Goal: Communication & Community: Participate in discussion

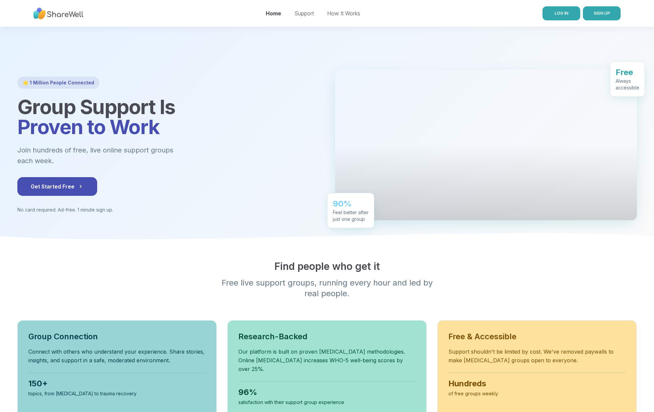
click at [551, 12] on link "LOG IN" at bounding box center [561, 13] width 38 height 14
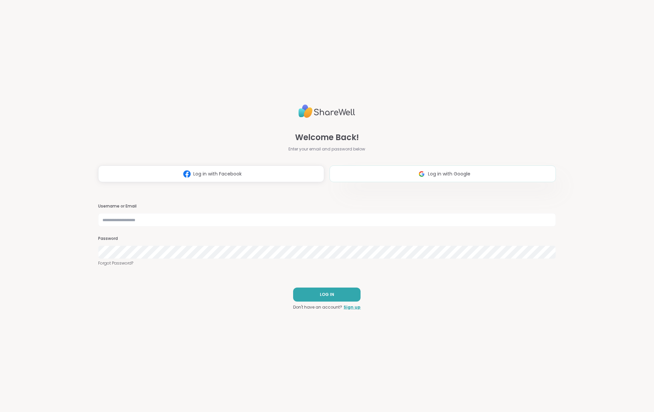
click at [417, 175] on img at bounding box center [421, 174] width 13 height 12
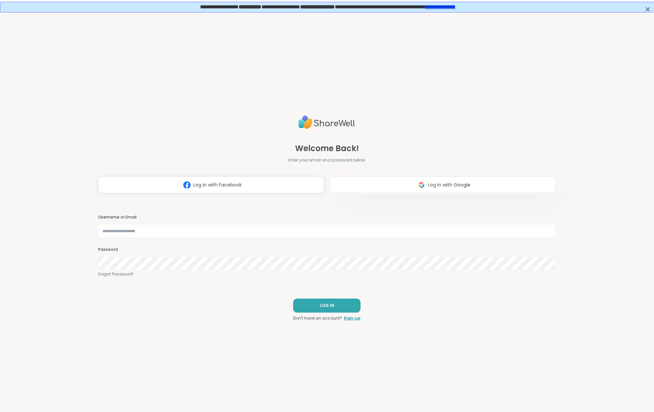
click at [433, 187] on span "Log in with Google" at bounding box center [449, 185] width 42 height 7
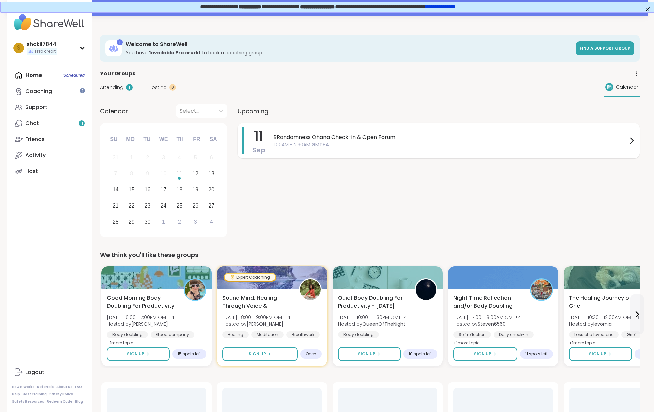
click at [302, 135] on span "BRandomness Ohana Check-in & Open Forum" at bounding box center [450, 138] width 354 height 8
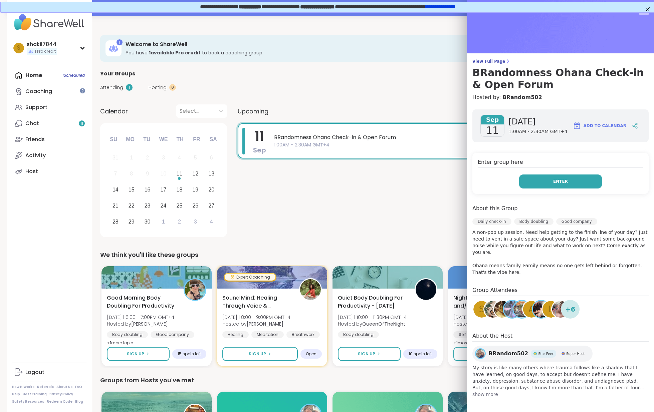
click at [564, 181] on span "Enter" at bounding box center [560, 182] width 15 height 6
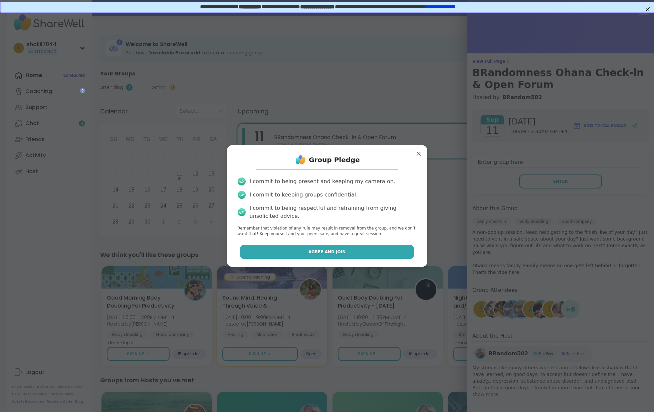
click at [361, 247] on button "Agree and Join" at bounding box center [327, 252] width 174 height 14
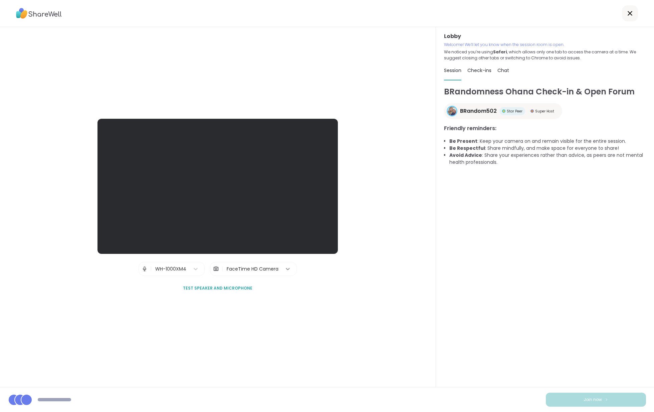
click at [283, 270] on div at bounding box center [288, 269] width 12 height 12
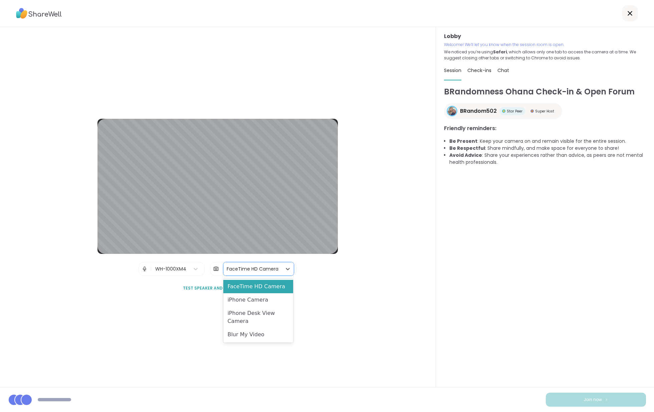
click at [408, 352] on div "Lobby | WH-1000XM4 | iPhone Desk View Camera, 3 of 4. 4 results available. Use …" at bounding box center [218, 207] width 436 height 360
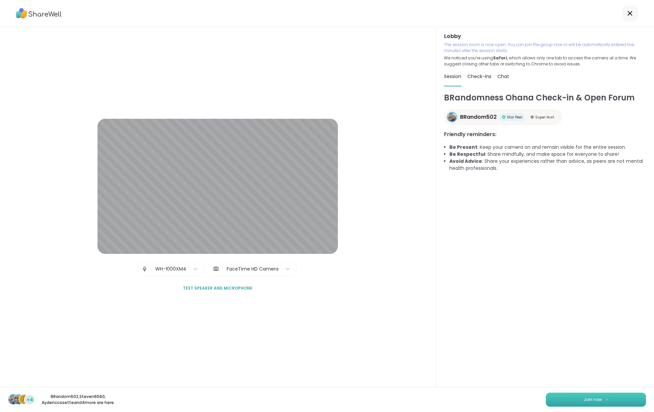
click at [577, 400] on button "Join now" at bounding box center [596, 400] width 100 height 14
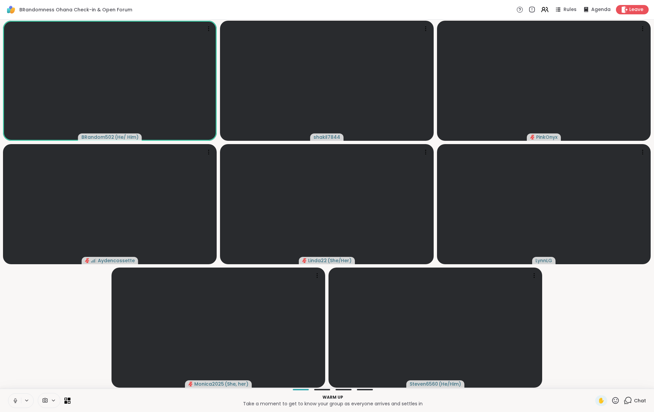
click at [19, 402] on button at bounding box center [14, 401] width 13 height 14
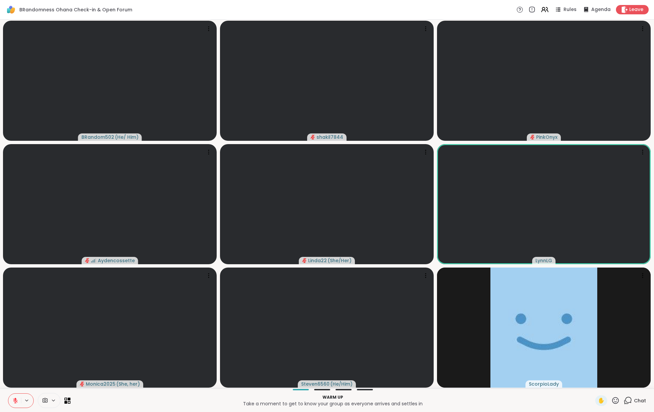
click at [638, 400] on span "Chat" at bounding box center [640, 401] width 12 height 7
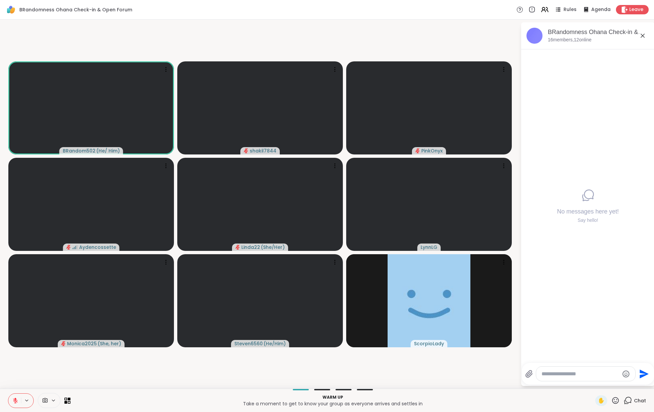
click at [644, 33] on icon at bounding box center [643, 36] width 8 height 8
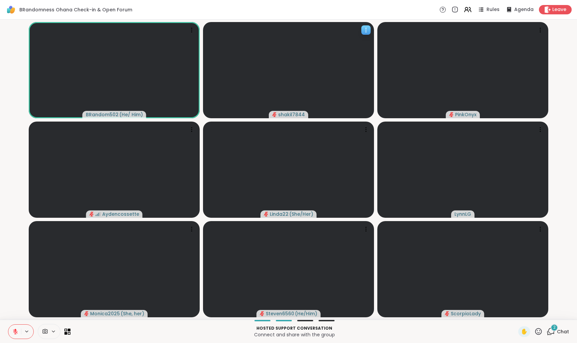
click at [309, 55] on video at bounding box center [288, 70] width 171 height 96
click at [338, 133] on video at bounding box center [288, 170] width 171 height 96
click at [550, 325] on div "Hosted support conversation Connect and share with the group ✋ 2 Chat" at bounding box center [288, 330] width 577 height 23
click at [551, 328] on div "2" at bounding box center [554, 327] width 7 height 7
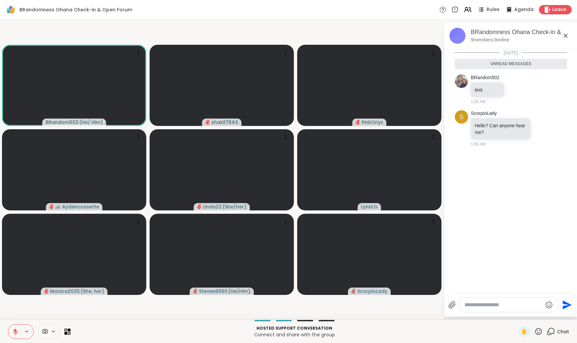
click at [488, 304] on textarea "Type your message" at bounding box center [503, 304] width 78 height 7
type textarea "**********"
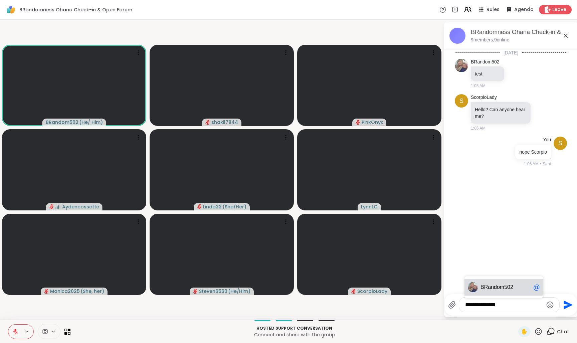
type textarea "**********"
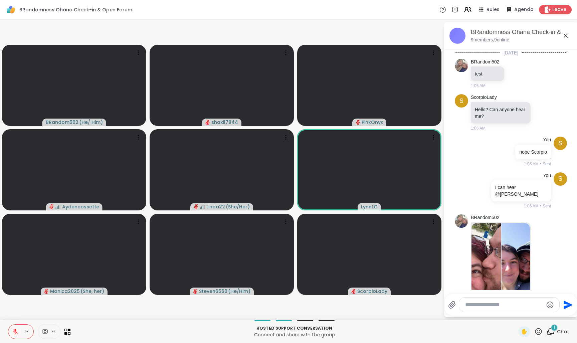
scroll to position [100, 0]
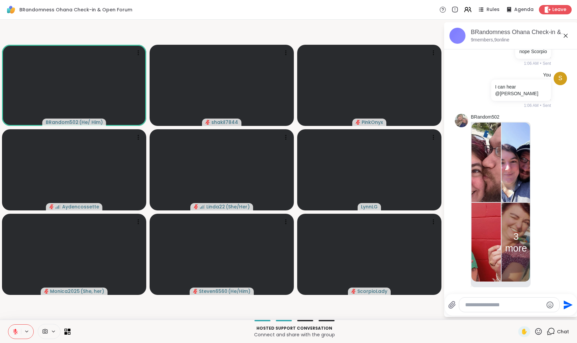
click at [495, 193] on img at bounding box center [485, 162] width 29 height 79
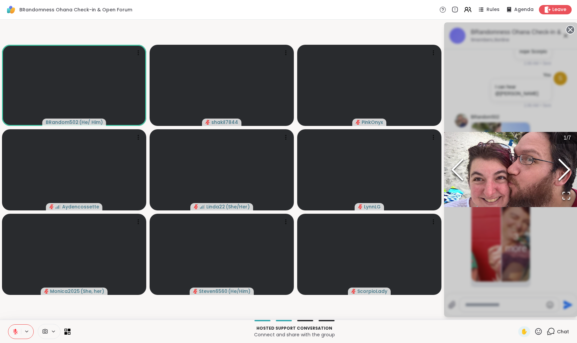
click at [563, 173] on icon "Next Slide" at bounding box center [564, 170] width 20 height 40
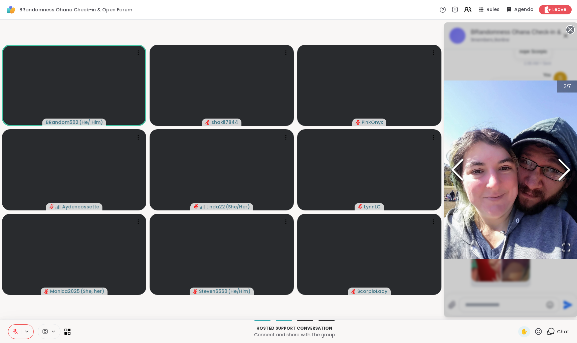
click at [563, 173] on icon "Next Slide" at bounding box center [564, 170] width 20 height 40
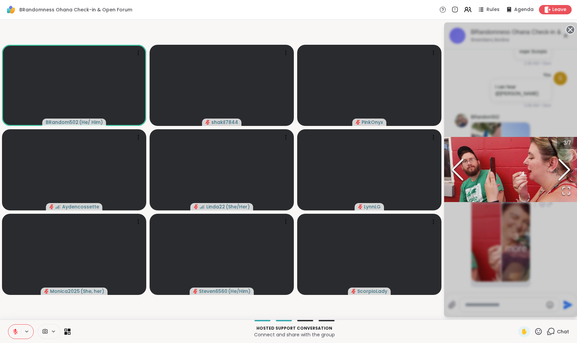
click at [563, 173] on icon "Next Slide" at bounding box center [564, 170] width 20 height 40
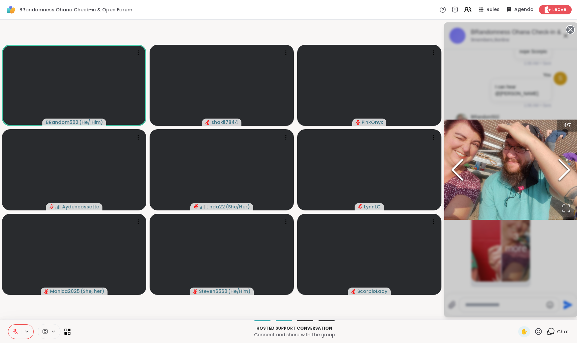
click at [563, 173] on icon "Next Slide" at bounding box center [564, 170] width 20 height 40
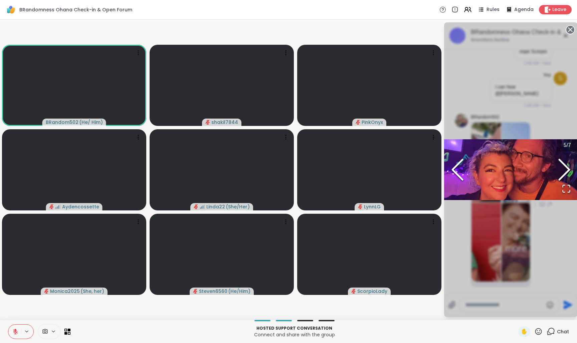
click at [563, 173] on icon "Next Slide" at bounding box center [564, 170] width 20 height 40
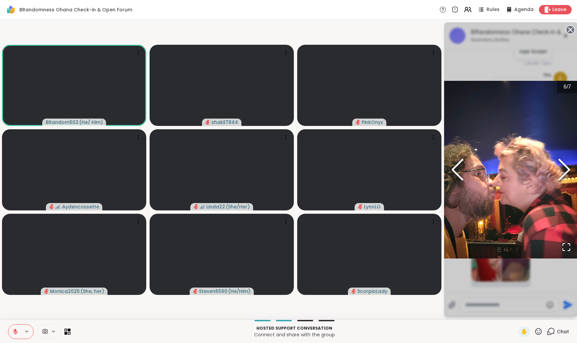
click at [563, 173] on icon "Next Slide" at bounding box center [564, 170] width 20 height 40
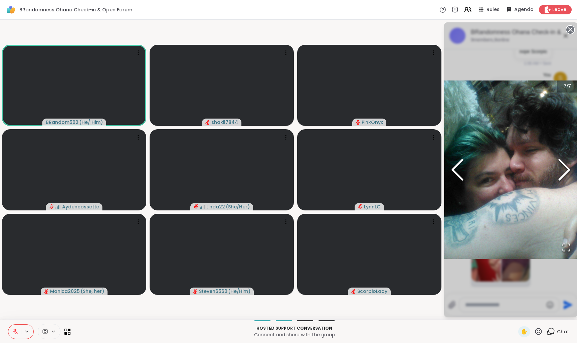
click at [563, 173] on icon "Next Slide" at bounding box center [564, 170] width 20 height 40
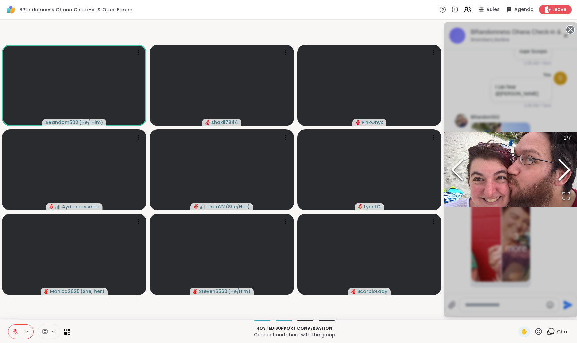
click at [563, 173] on icon "Next Slide" at bounding box center [564, 170] width 20 height 40
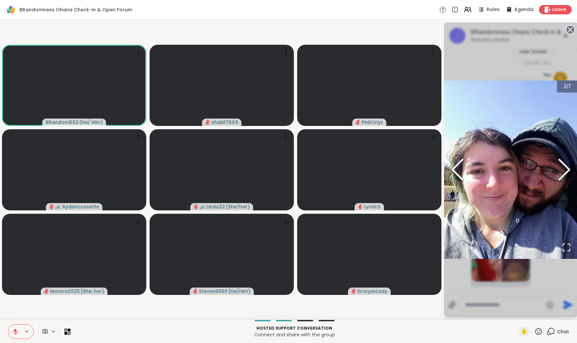
click at [452, 170] on polyline "Previous Slide" at bounding box center [457, 170] width 10 height 20
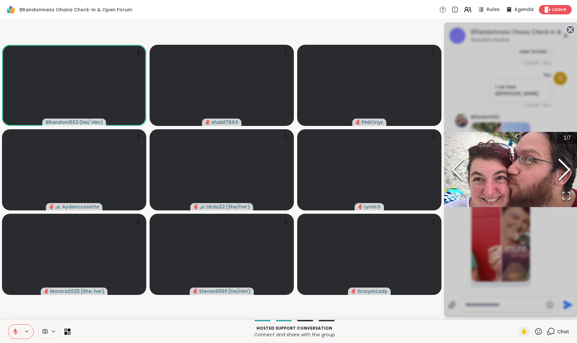
click at [562, 176] on icon "Next Slide" at bounding box center [564, 170] width 20 height 40
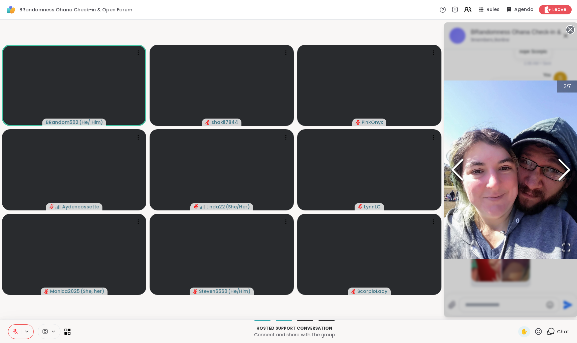
click at [562, 176] on icon "Next Slide" at bounding box center [564, 170] width 20 height 40
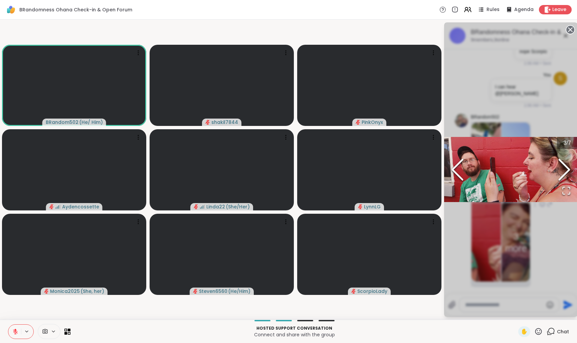
click at [562, 176] on icon "Next Slide" at bounding box center [564, 170] width 20 height 40
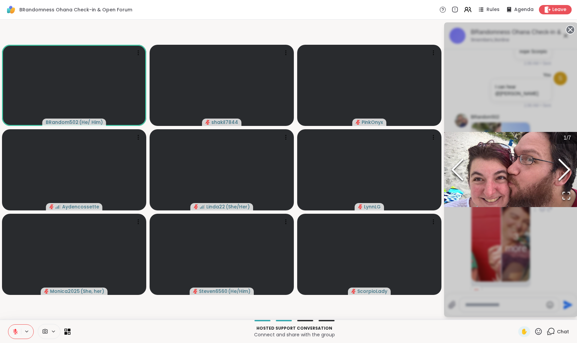
scroll to position [110, 0]
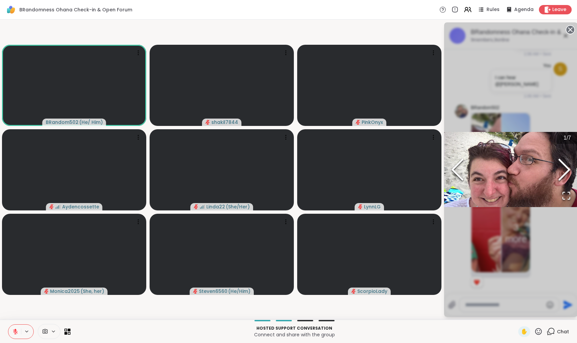
click at [504, 294] on div "1 / 7" at bounding box center [511, 169] width 134 height 294
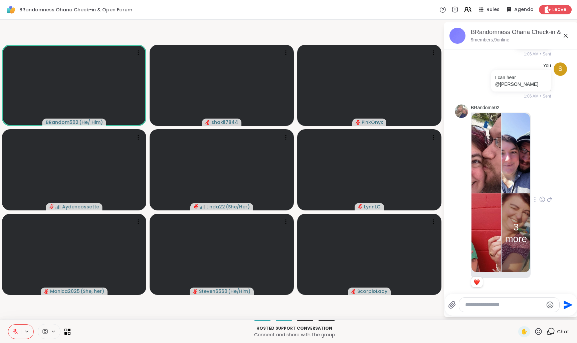
click at [540, 196] on icon at bounding box center [542, 199] width 6 height 7
click at [539, 185] on button "Select Reaction: Heart" at bounding box center [541, 188] width 13 height 13
click at [496, 297] on div at bounding box center [509, 304] width 100 height 14
click at [496, 299] on div at bounding box center [509, 304] width 100 height 14
click at [495, 305] on textarea "Type your message" at bounding box center [504, 304] width 78 height 7
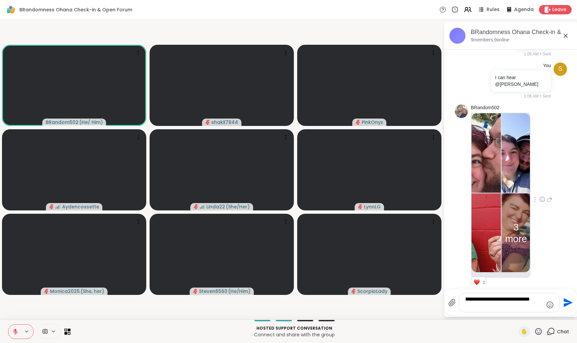
type textarea "**********"
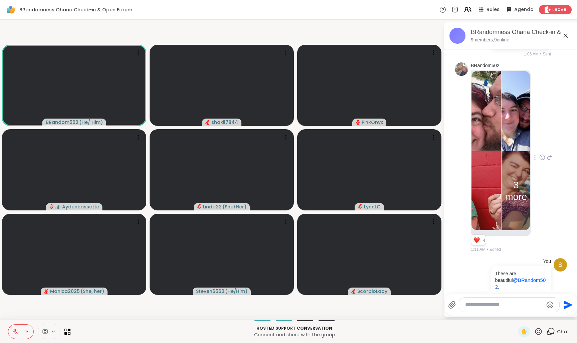
click at [11, 334] on button at bounding box center [14, 331] width 13 height 14
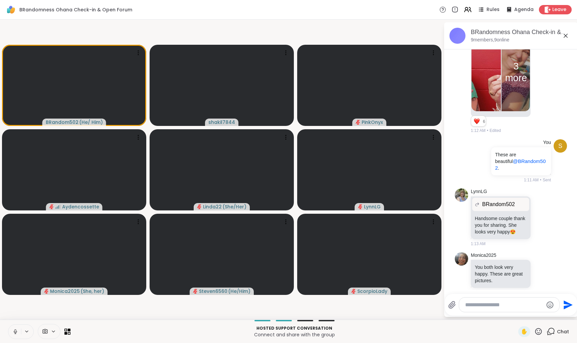
scroll to position [333, 0]
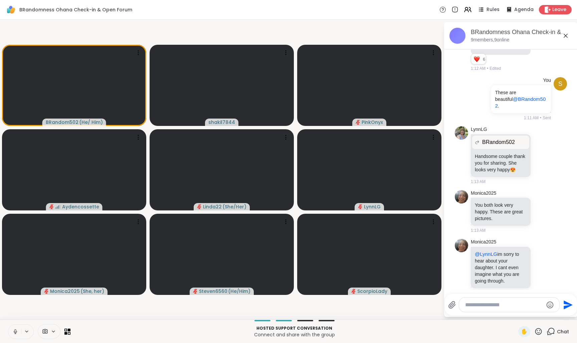
click at [487, 304] on textarea "Type your message" at bounding box center [504, 304] width 78 height 7
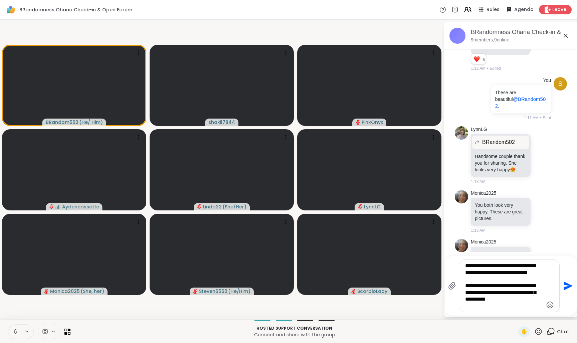
type textarea "**********"
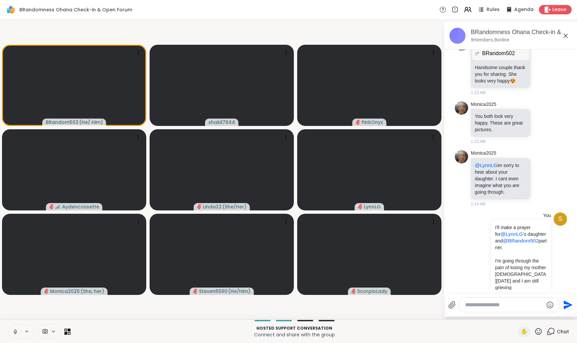
scroll to position [431, 0]
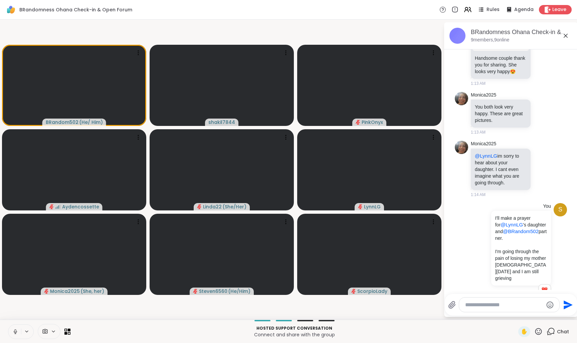
click at [16, 333] on icon at bounding box center [15, 332] width 6 height 6
click at [485, 271] on div "You I'll make a prayer for @[PERSON_NAME] 's daughter and @BRandom502 partner. …" at bounding box center [510, 253] width 82 height 100
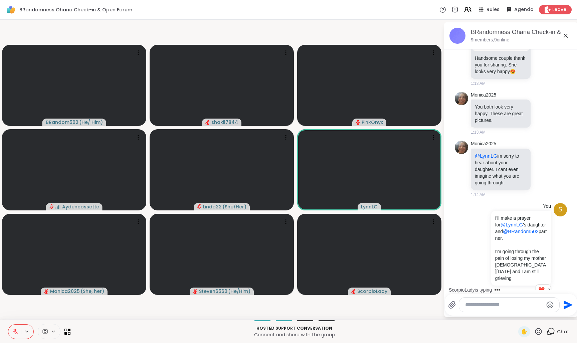
click at [482, 307] on textarea "Type your message" at bounding box center [504, 304] width 78 height 7
paste textarea "**********"
type textarea "**********"
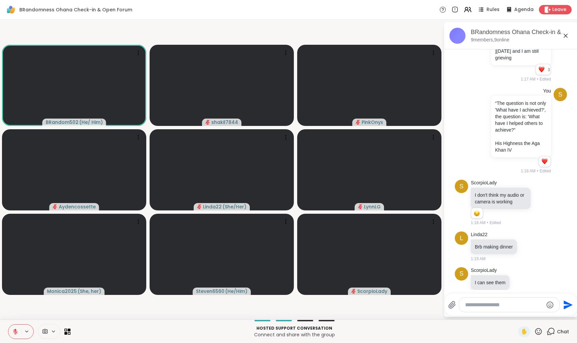
scroll to position [661, 0]
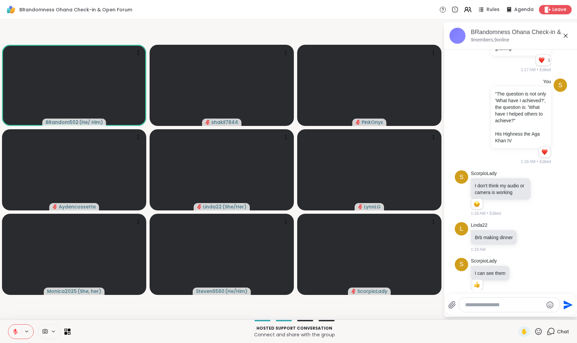
click at [17, 332] on icon at bounding box center [15, 332] width 6 height 6
click at [19, 332] on button at bounding box center [14, 331] width 13 height 14
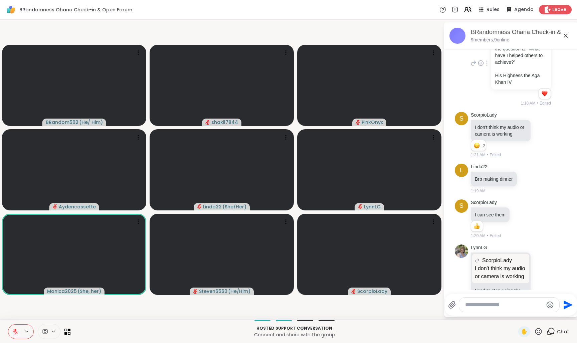
scroll to position [810, 0]
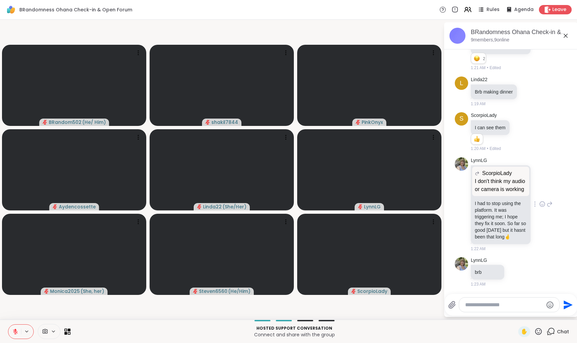
click at [485, 306] on textarea "Type your message" at bounding box center [504, 304] width 78 height 7
click at [47, 333] on icon at bounding box center [45, 331] width 6 height 6
click at [46, 333] on icon at bounding box center [45, 331] width 6 height 6
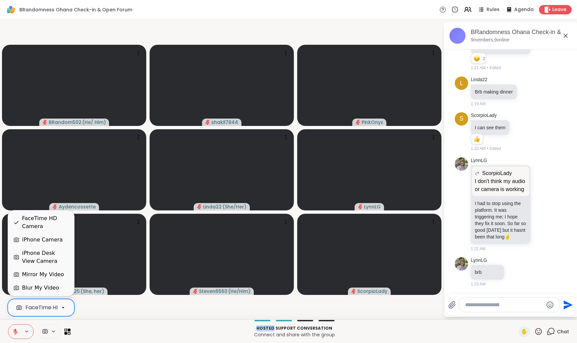
click at [40, 310] on div "FaceTime HD Camera" at bounding box center [54, 307] width 58 height 8
click at [47, 223] on div "FaceTime HD Camera" at bounding box center [45, 222] width 47 height 16
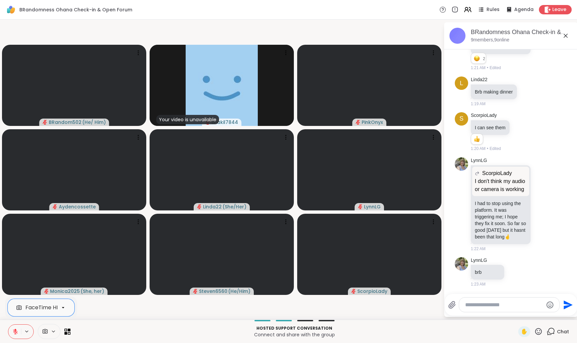
click at [350, 9] on div "BRandomness Ohana Check-in & Open Forum Rules Agenda Leave" at bounding box center [288, 10] width 577 height 20
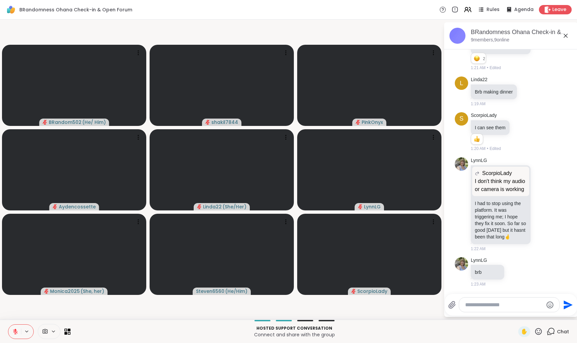
click at [489, 306] on textarea "Type your message" at bounding box center [504, 304] width 78 height 7
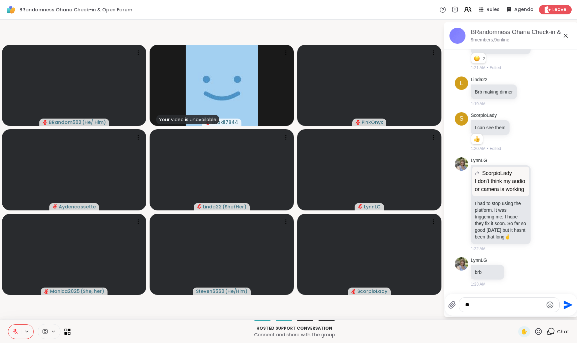
type textarea "***"
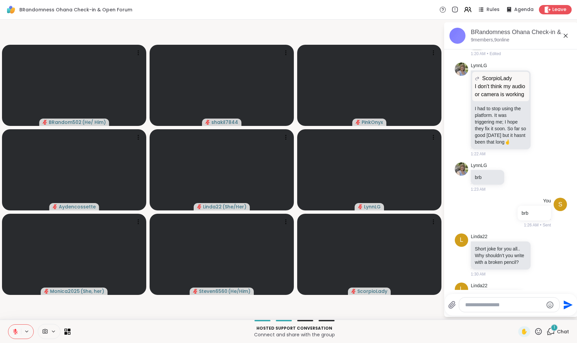
scroll to position [936, 0]
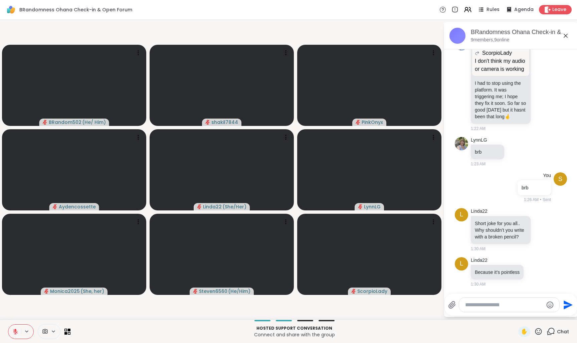
click at [486, 303] on textarea "Type your message" at bounding box center [504, 304] width 78 height 7
click at [538, 272] on icon at bounding box center [535, 271] width 6 height 7
click at [505, 264] on div "Select Reaction: Joy" at bounding box center [506, 261] width 6 height 6
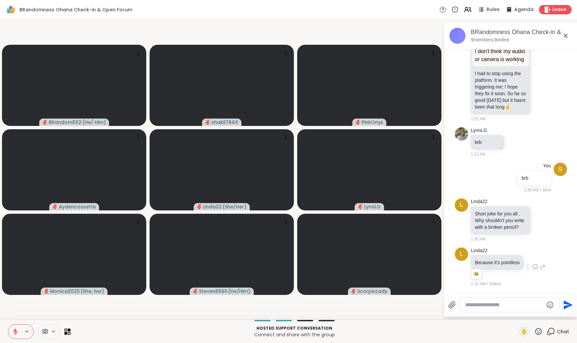
scroll to position [946, 0]
click at [505, 306] on textarea "Type your message" at bounding box center [504, 304] width 78 height 7
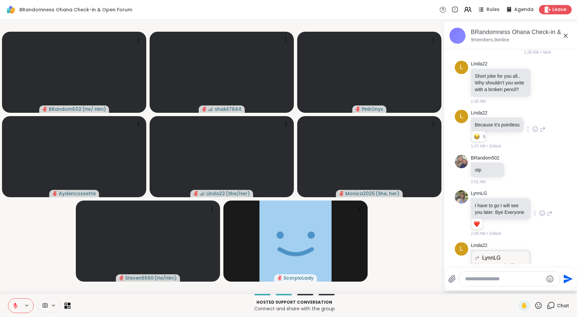
scroll to position [1168, 0]
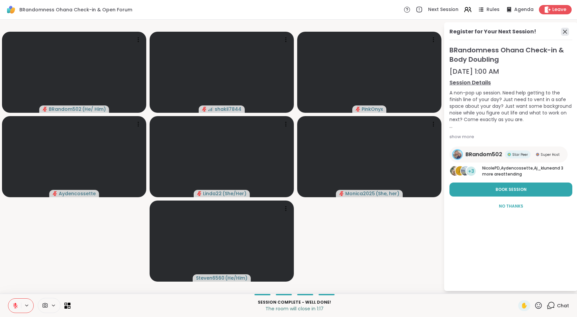
click at [565, 30] on icon at bounding box center [565, 32] width 8 height 8
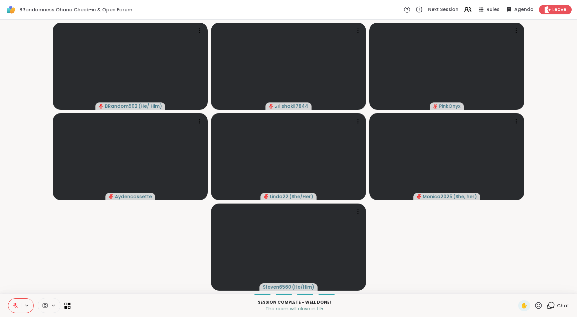
click at [562, 305] on span "Chat" at bounding box center [563, 305] width 12 height 7
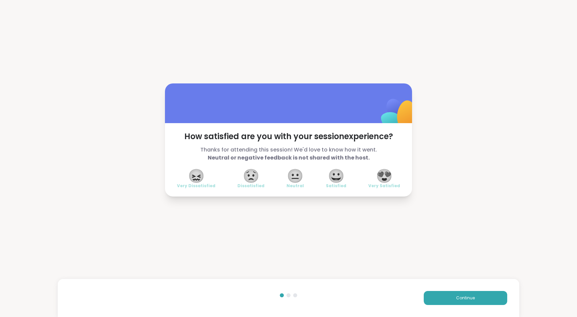
click at [384, 175] on span "😍" at bounding box center [384, 176] width 17 height 12
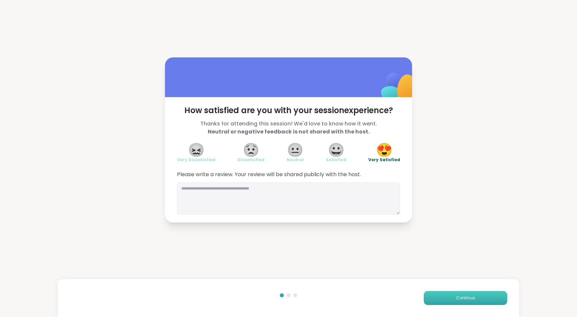
click at [468, 298] on span "Continue" at bounding box center [465, 298] width 19 height 6
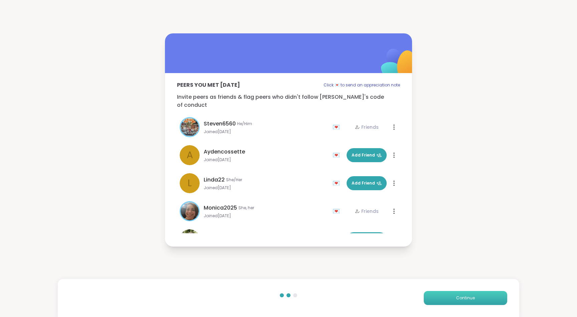
click at [468, 298] on span "Continue" at bounding box center [465, 298] width 19 height 6
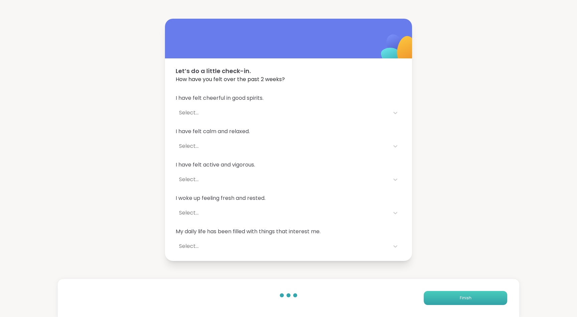
click at [468, 298] on span "Finish" at bounding box center [466, 298] width 12 height 6
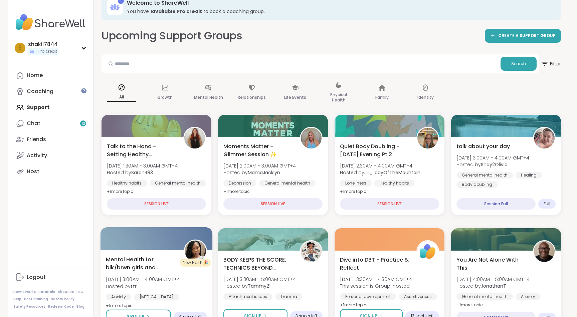
scroll to position [109, 0]
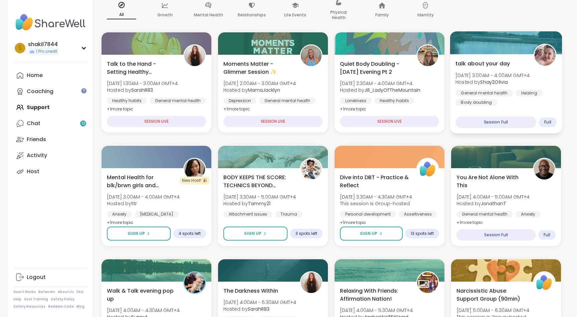
click at [501, 71] on div "talk about your day [DATE] 3:00AM - 4:00AM GMT+4 Hosted by Shay2Olivia General …" at bounding box center [505, 82] width 101 height 46
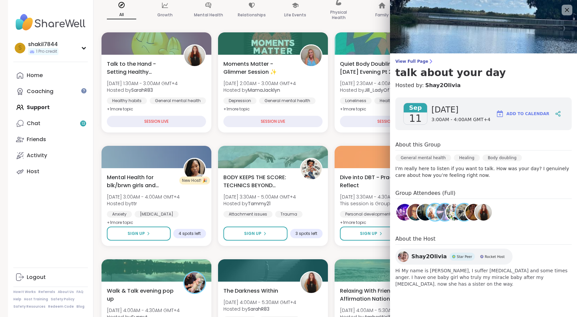
click at [401, 216] on img at bounding box center [404, 212] width 17 height 17
click at [439, 215] on img at bounding box center [444, 212] width 17 height 17
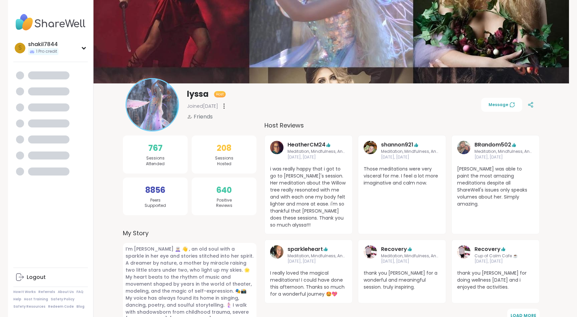
click at [316, 97] on div "lyssa Host Joined [DATE] Friends Message" at bounding box center [331, 104] width 411 height 53
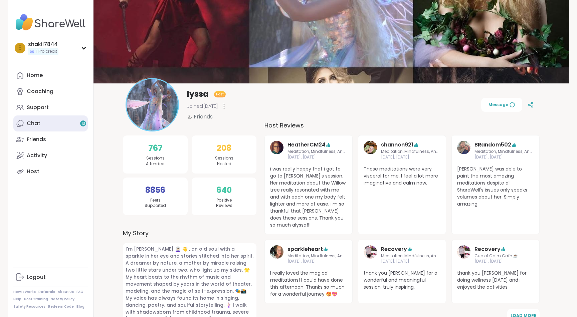
click at [37, 124] on div "Chat 13" at bounding box center [34, 123] width 14 height 7
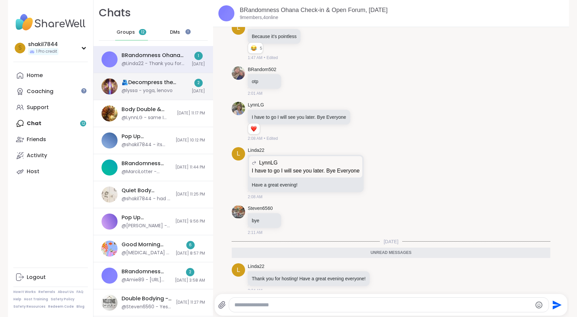
click at [165, 96] on div "🫂Decompress the Stress🕊️, Sep 10 @lyssa - yoga, lenovo 2 Today" at bounding box center [153, 86] width 120 height 27
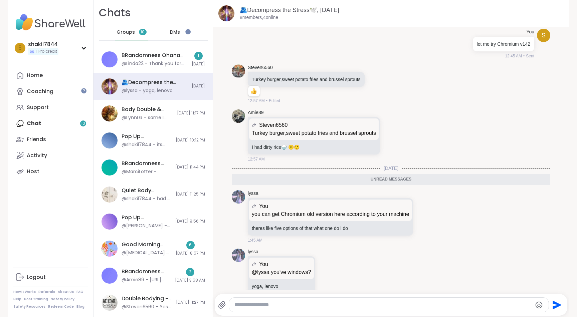
click at [176, 31] on span "DMs" at bounding box center [175, 32] width 10 height 7
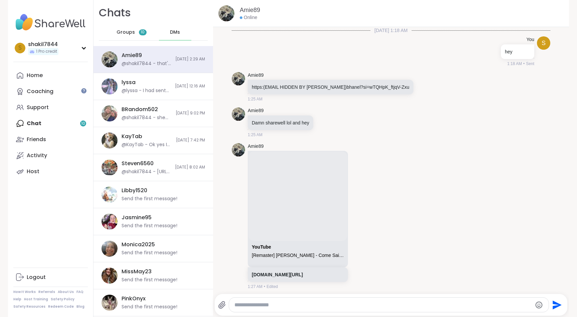
scroll to position [213, 0]
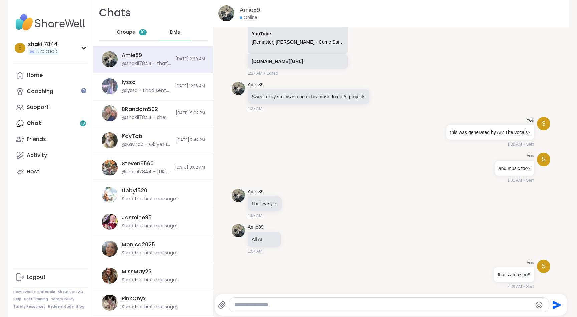
click at [127, 33] on span "Groups" at bounding box center [126, 32] width 18 height 7
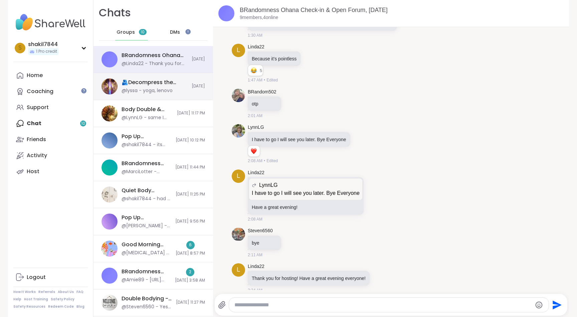
click at [162, 92] on div "@lyssa - yoga, lenovo" at bounding box center [147, 90] width 51 height 7
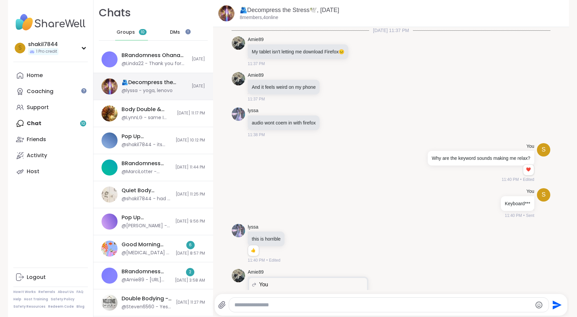
scroll to position [2130, 0]
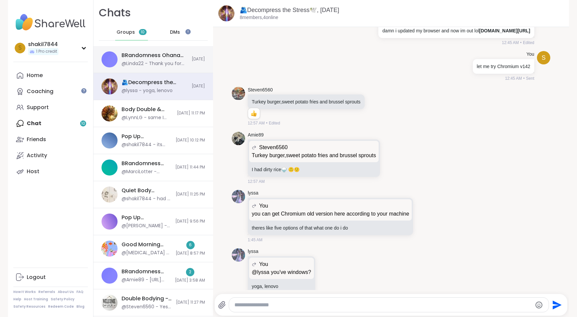
click at [152, 57] on div "BRandomness Ohana Check-in & Open Forum, [DATE]" at bounding box center [155, 55] width 66 height 7
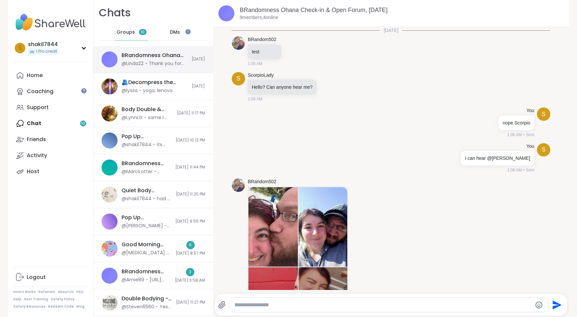
scroll to position [916, 0]
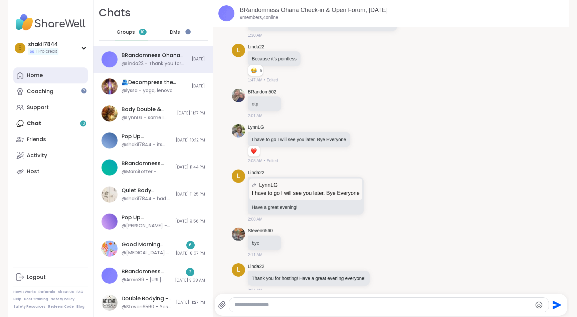
click at [32, 67] on link "Home" at bounding box center [50, 75] width 74 height 16
